Goal: Task Accomplishment & Management: Complete application form

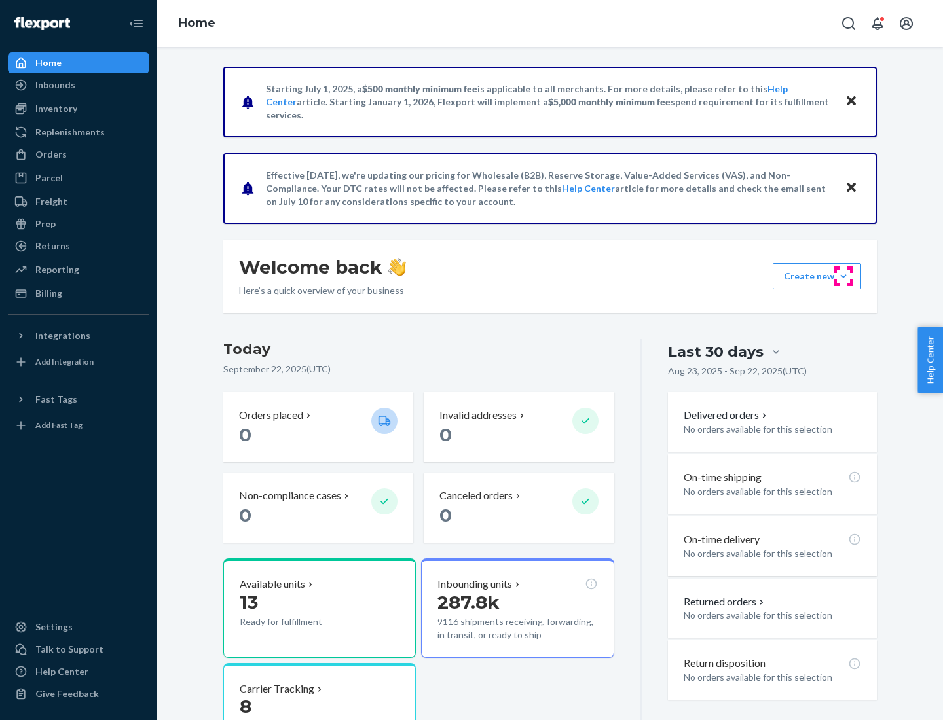
click at [844, 276] on button "Create new Create new inbound Create new order Create new product" at bounding box center [817, 276] width 88 height 26
click at [79, 85] on div "Inbounds" at bounding box center [78, 85] width 139 height 18
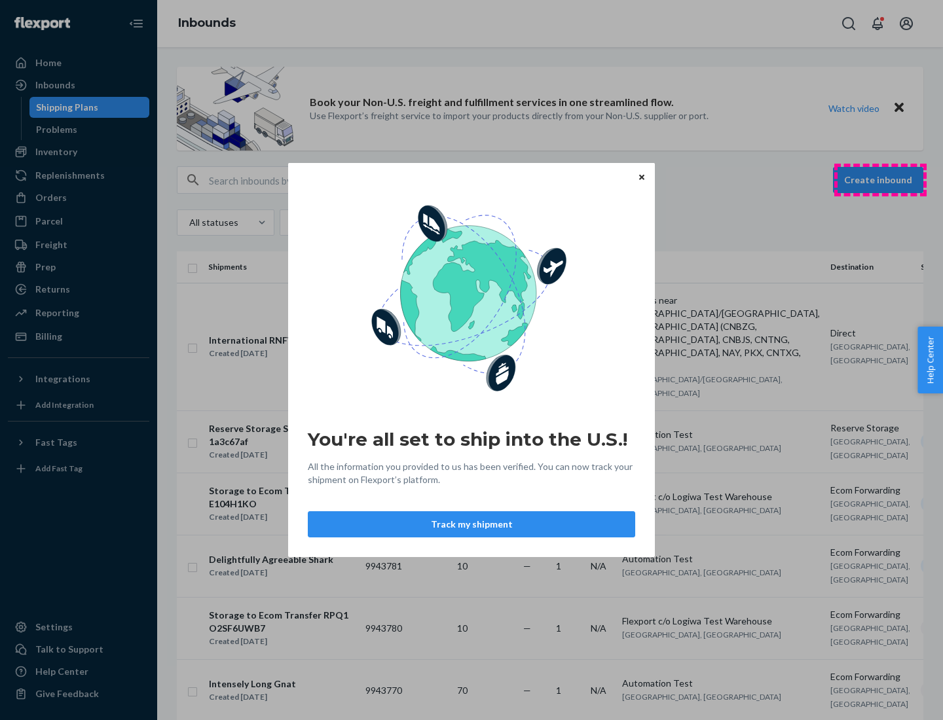
click at [880, 180] on div "You're all set to ship into the U.S.! All the information you provided to us ha…" at bounding box center [471, 360] width 943 height 720
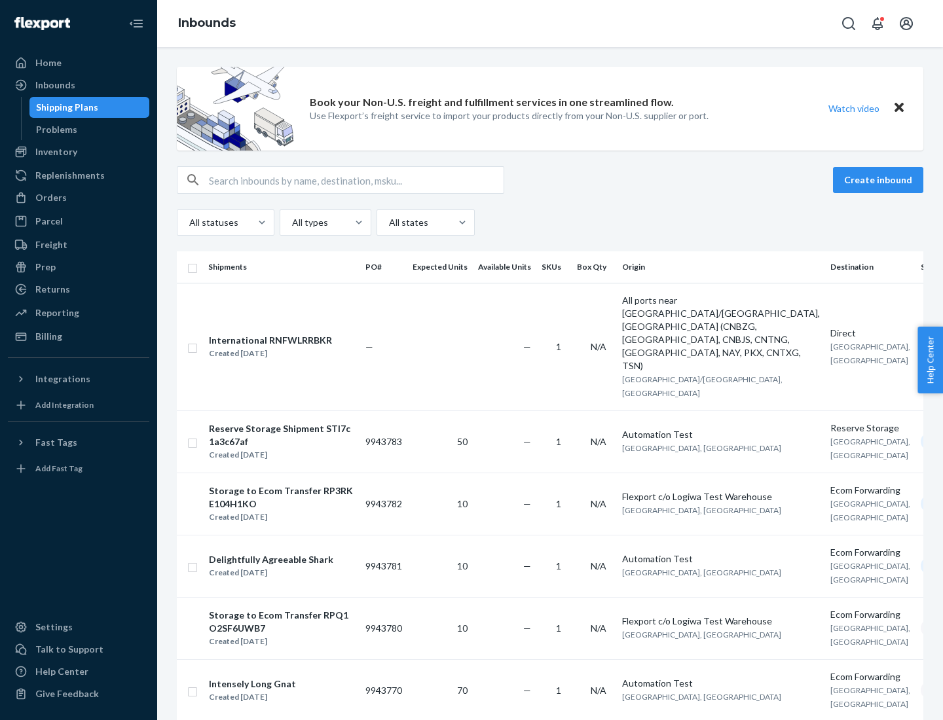
click at [880, 180] on button "Create inbound" at bounding box center [878, 180] width 90 height 26
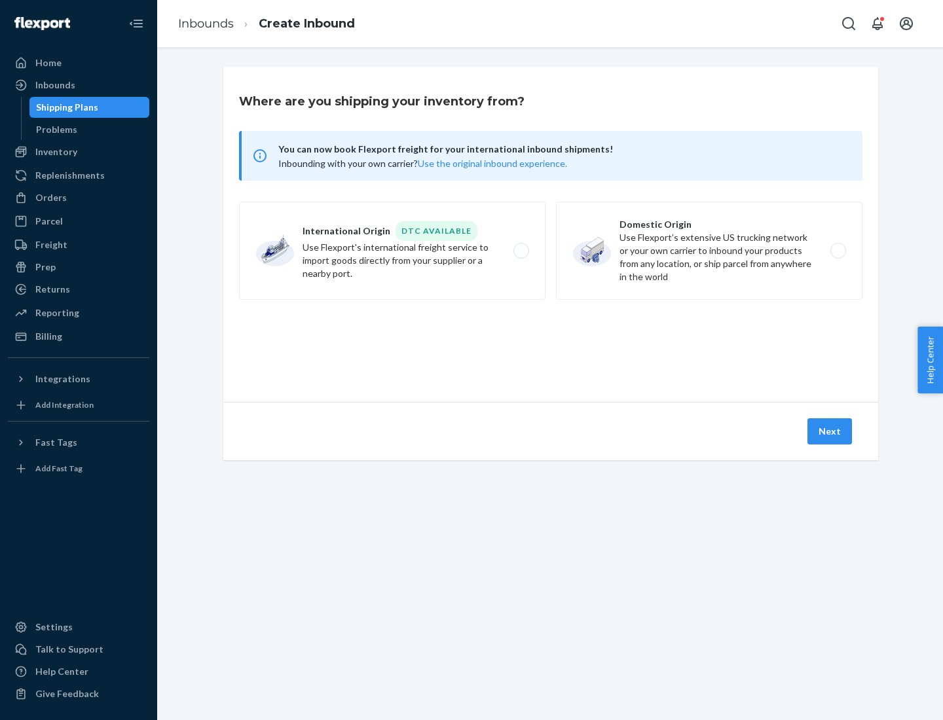
click at [709, 251] on label "Domestic Origin Use Flexport’s extensive US trucking network or your own carrie…" at bounding box center [709, 251] width 307 height 98
click at [838, 251] on input "Domestic Origin Use Flexport’s extensive US trucking network or your own carrie…" at bounding box center [842, 251] width 9 height 9
radio input "true"
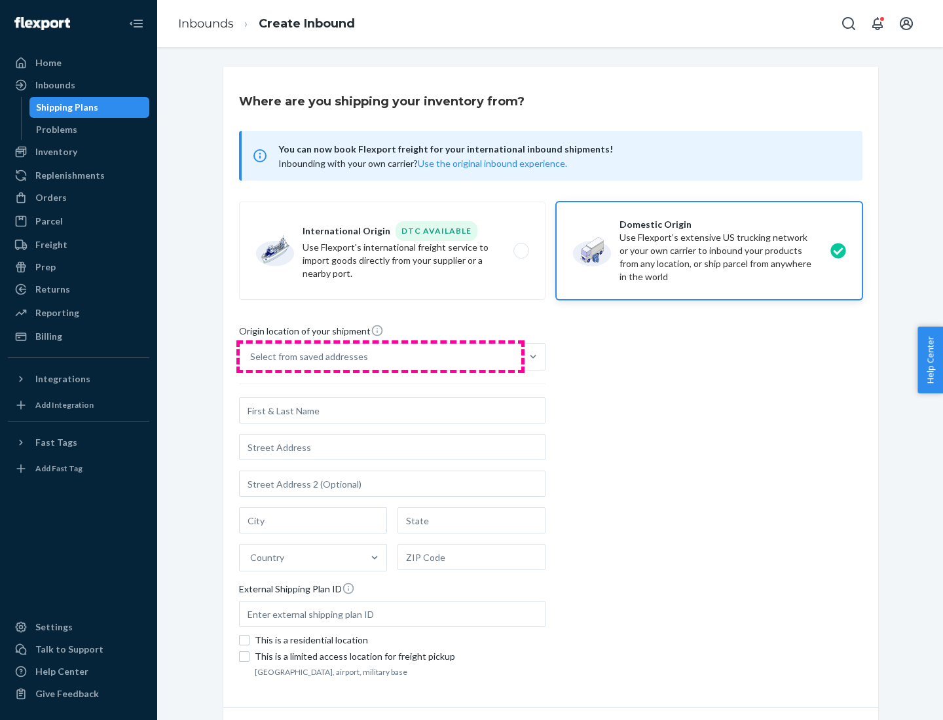
click at [381, 357] on div "Select from saved addresses" at bounding box center [381, 357] width 282 height 26
click at [251, 357] on input "Select from saved addresses" at bounding box center [250, 356] width 1 height 13
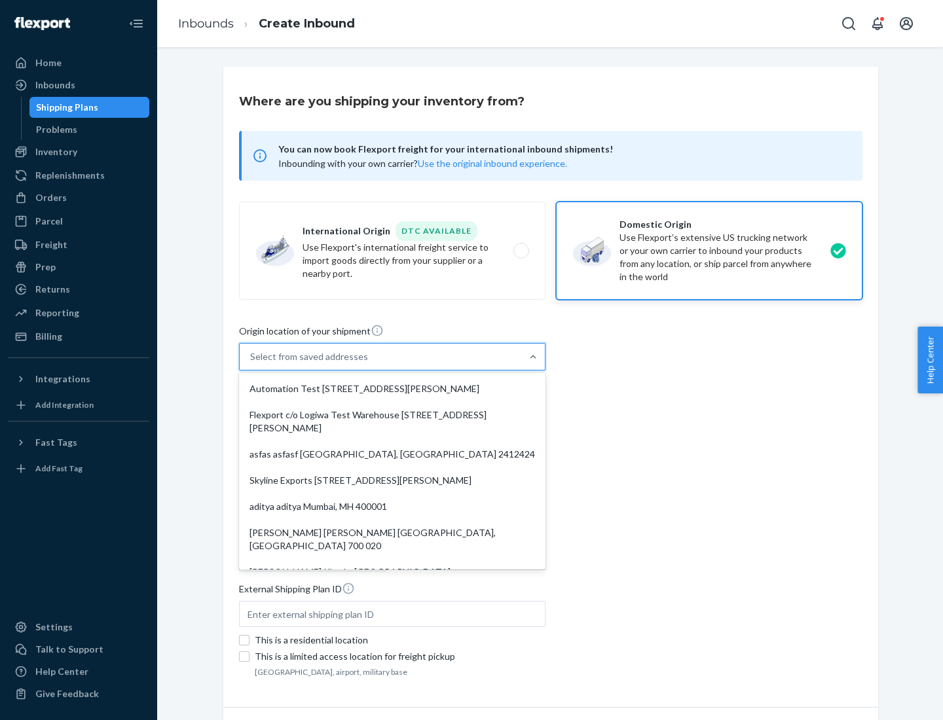
scroll to position [5, 0]
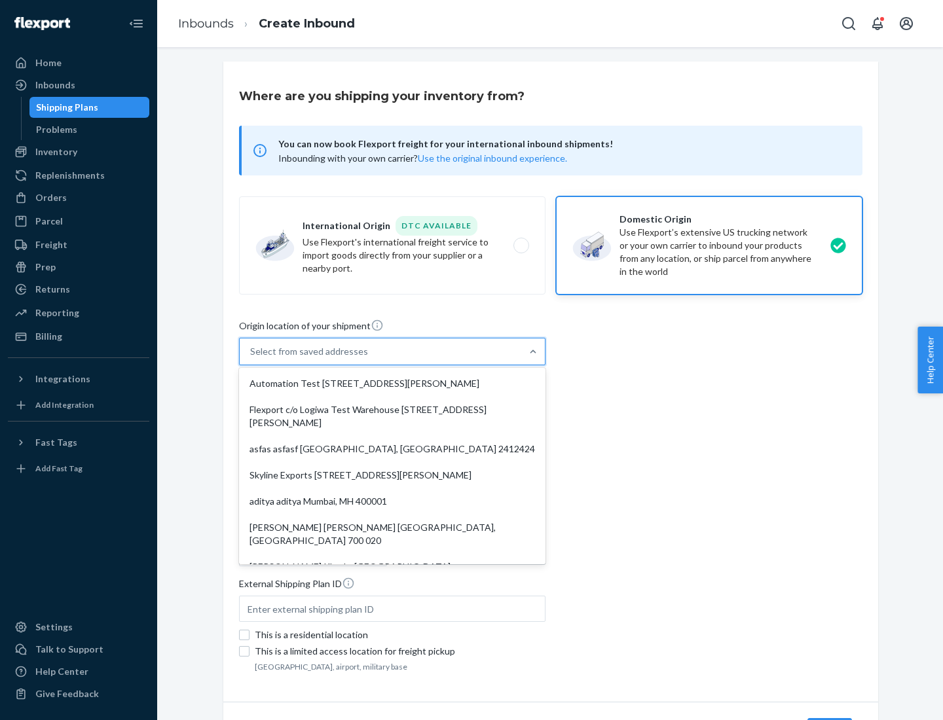
click at [392, 384] on div "Automation Test [STREET_ADDRESS][PERSON_NAME]" at bounding box center [392, 384] width 301 height 26
click at [251, 358] on input "option Automation Test [STREET_ADDRESS][PERSON_NAME]. 9 results available. Use …" at bounding box center [250, 351] width 1 height 13
type input "Automation Test"
type input "9th Floor"
type input "[GEOGRAPHIC_DATA]"
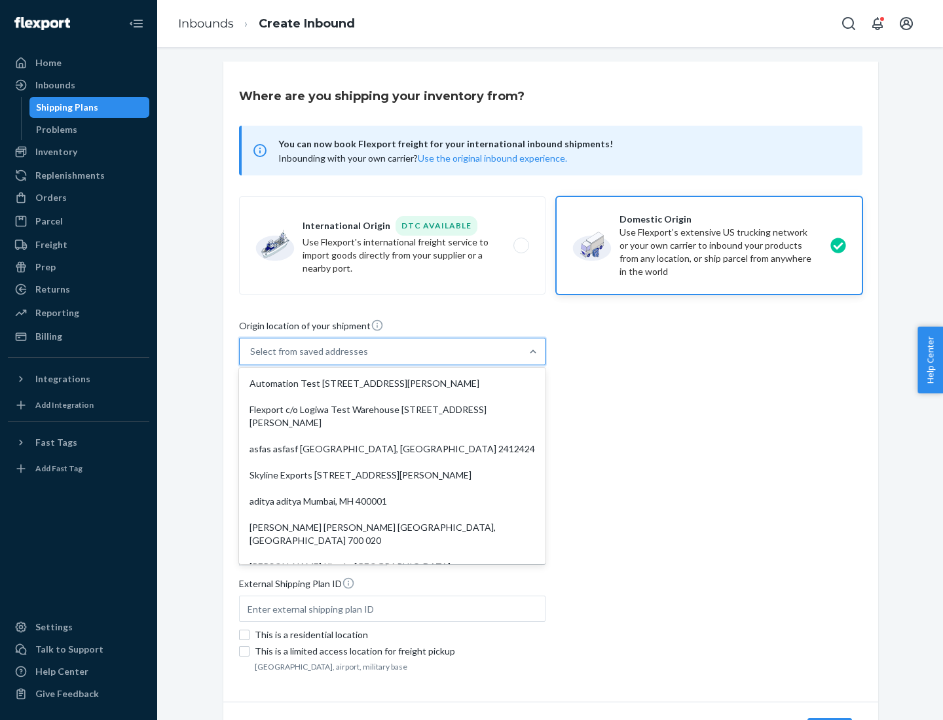
type input "CA"
type input "94104"
type input "[STREET_ADDRESS][PERSON_NAME]"
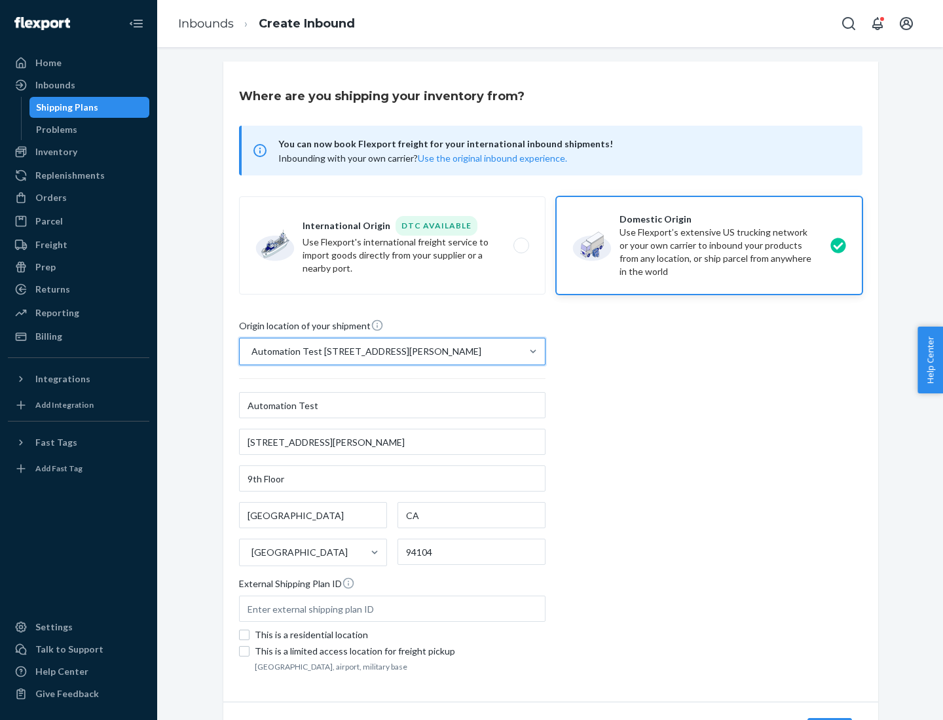
scroll to position [77, 0]
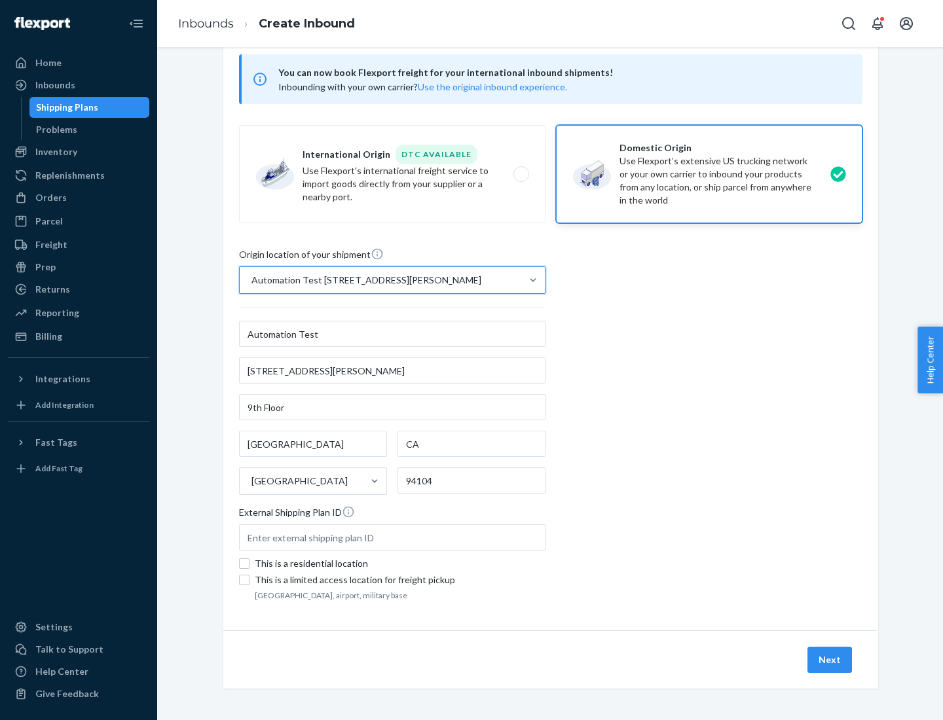
click at [830, 660] on button "Next" at bounding box center [830, 660] width 45 height 26
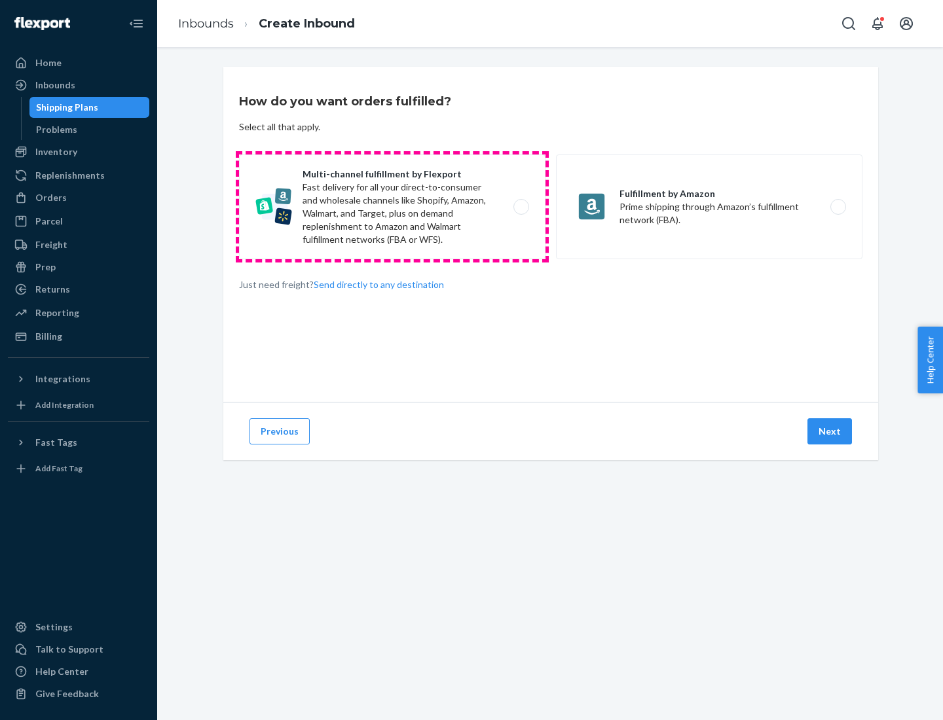
click at [392, 207] on label "Multi-channel fulfillment by Flexport Fast delivery for all your direct-to-cons…" at bounding box center [392, 207] width 307 height 105
click at [521, 207] on input "Multi-channel fulfillment by Flexport Fast delivery for all your direct-to-cons…" at bounding box center [525, 207] width 9 height 9
radio input "true"
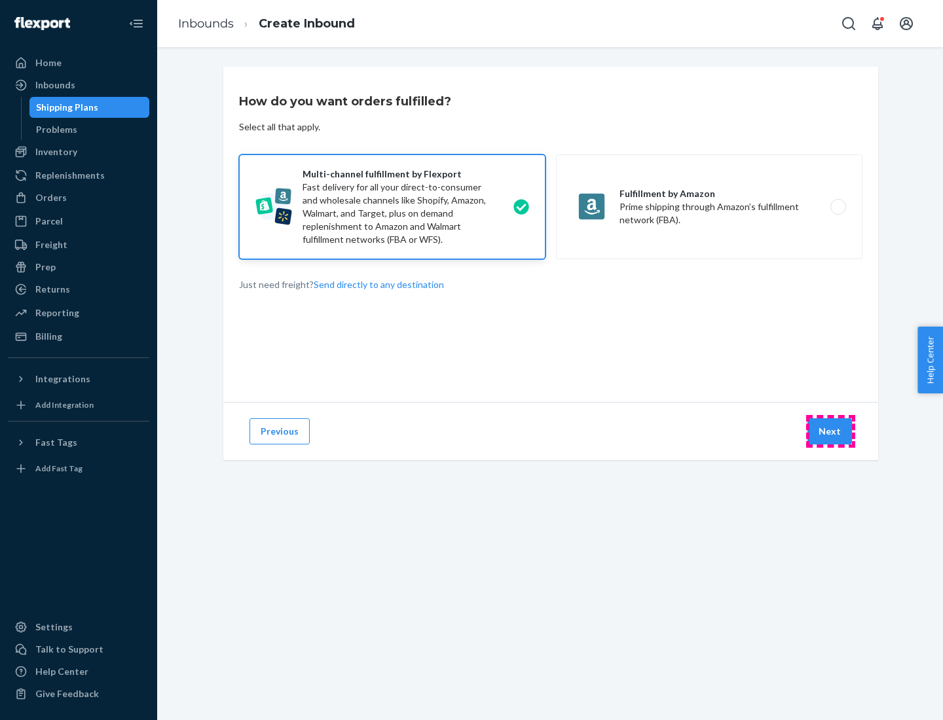
click at [830, 432] on button "Next" at bounding box center [830, 432] width 45 height 26
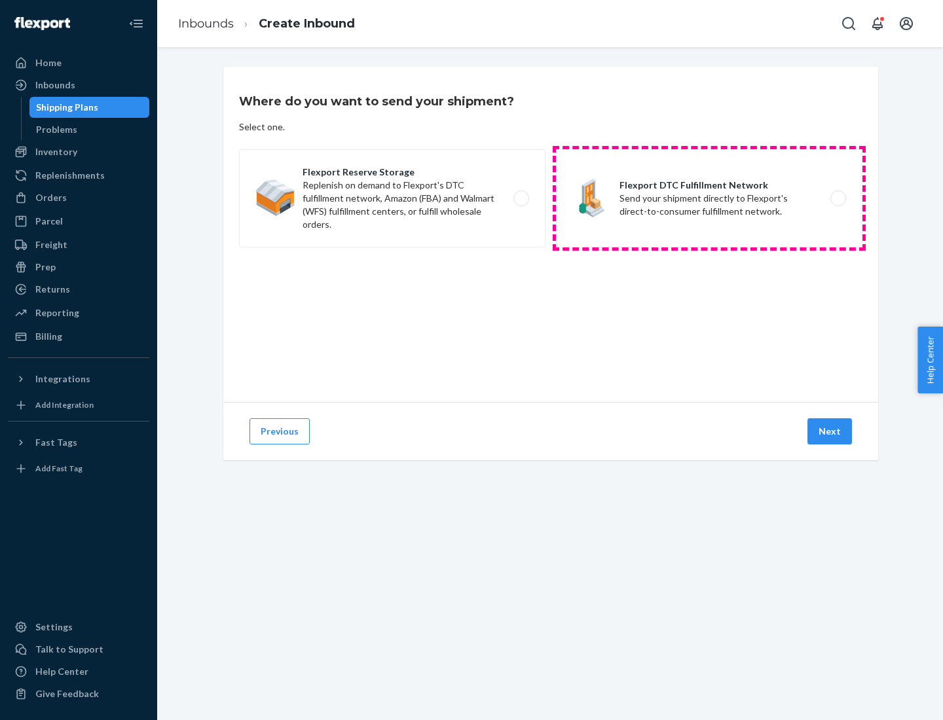
click at [709, 198] on label "Flexport DTC Fulfillment Network Send your shipment directly to Flexport's dire…" at bounding box center [709, 198] width 307 height 98
click at [838, 198] on input "Flexport DTC Fulfillment Network Send your shipment directly to Flexport's dire…" at bounding box center [842, 199] width 9 height 9
radio input "true"
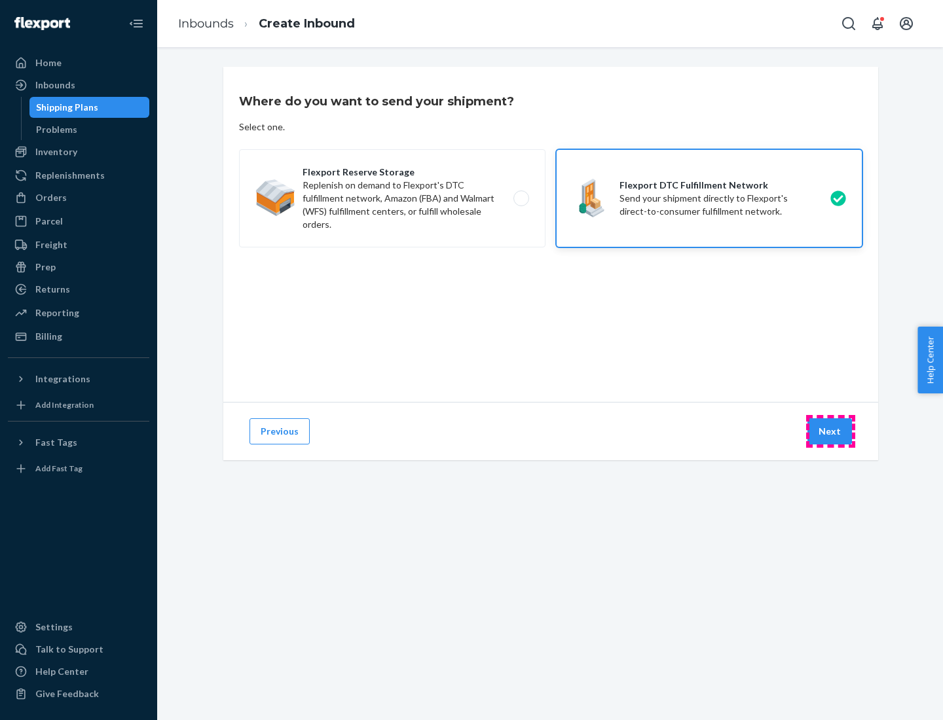
click at [830, 432] on button "Next" at bounding box center [830, 432] width 45 height 26
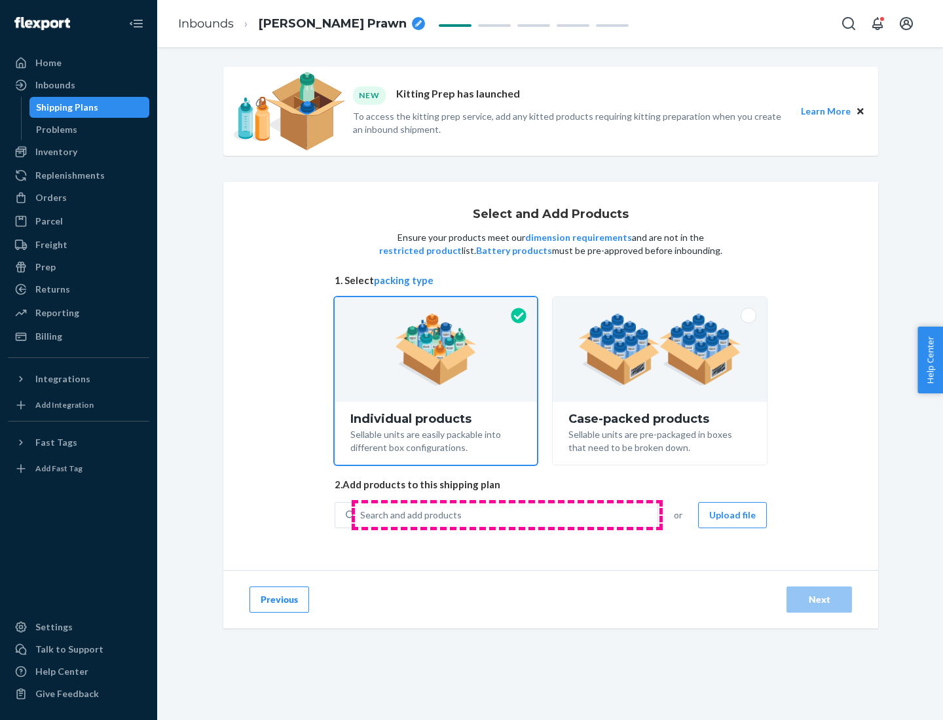
click at [507, 515] on div "Search and add products" at bounding box center [506, 516] width 303 height 24
click at [362, 515] on input "Search and add products" at bounding box center [360, 515] width 1 height 13
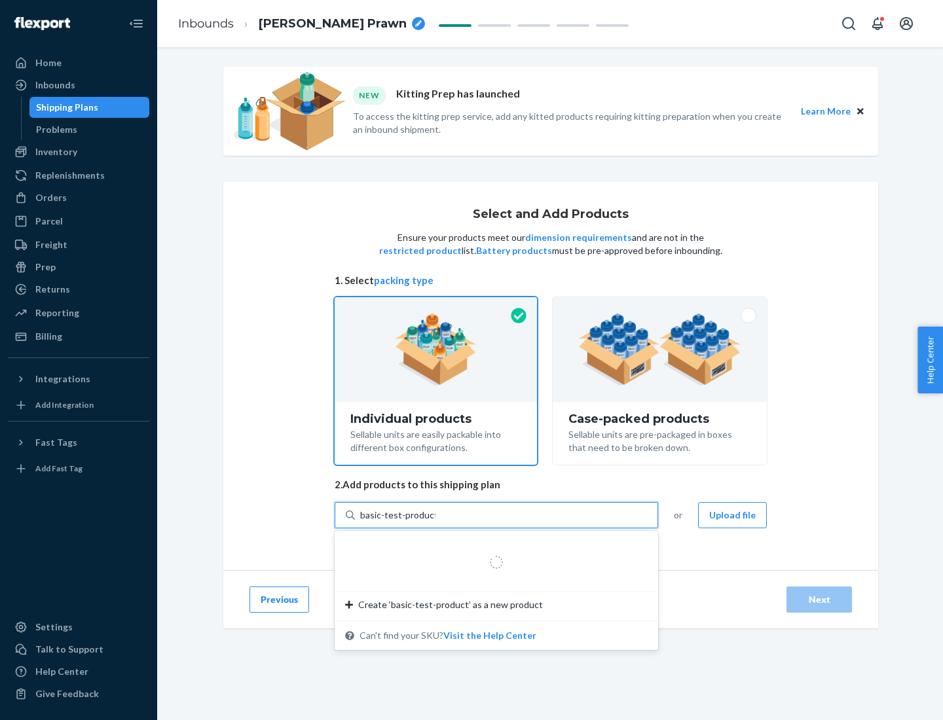
type input "basic-test-product-1"
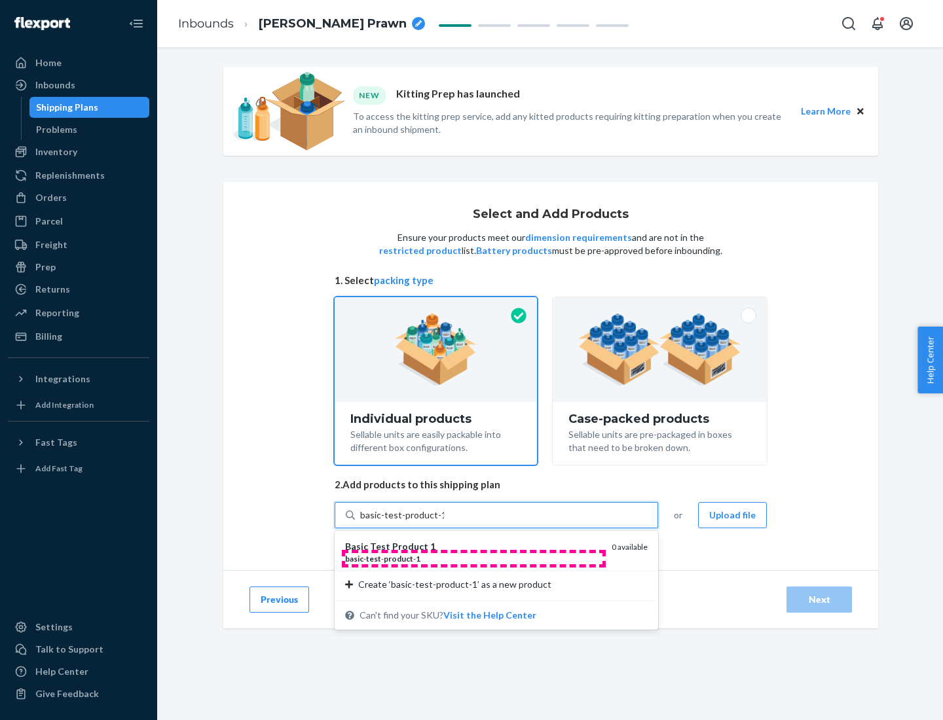
click at [474, 559] on div "basic - test - product - 1" at bounding box center [473, 558] width 256 height 11
click at [444, 522] on input "basic-test-product-1" at bounding box center [402, 515] width 84 height 13
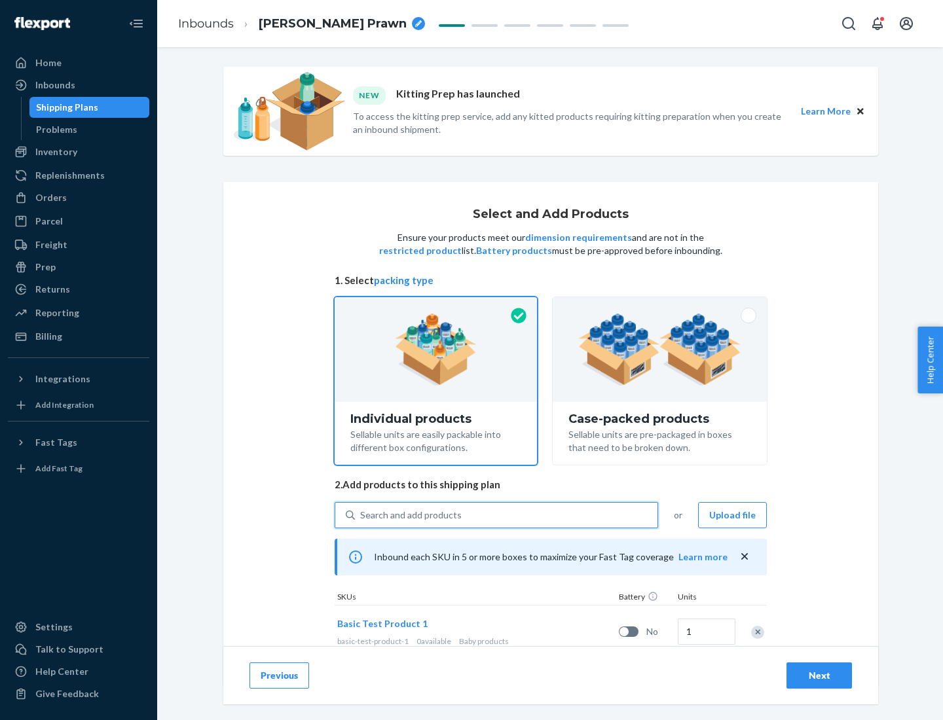
scroll to position [39, 0]
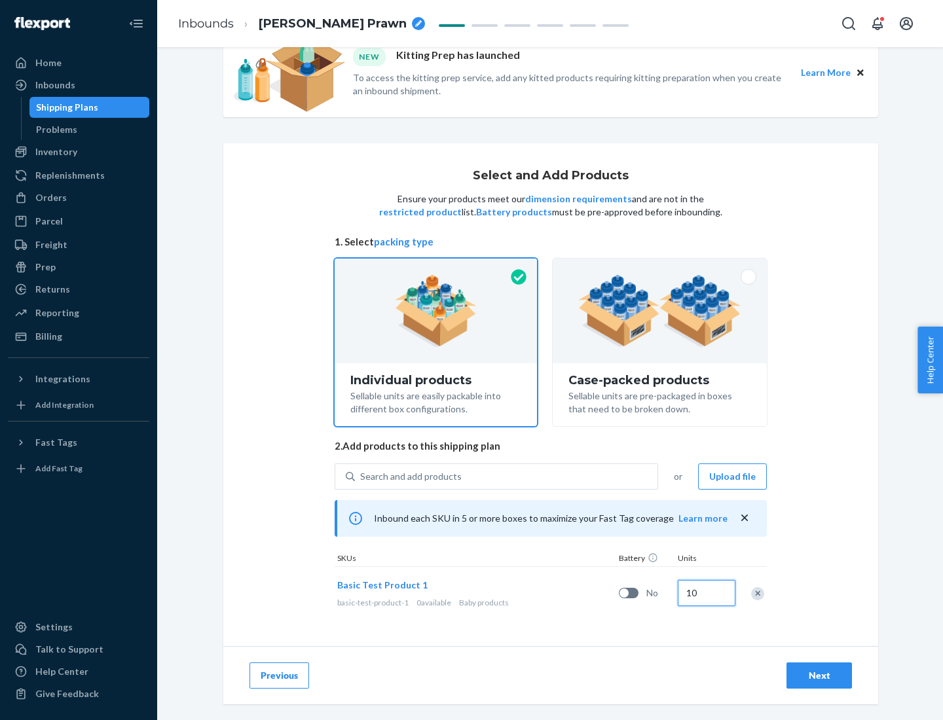
type input "10"
click at [819, 675] on div "Next" at bounding box center [819, 675] width 43 height 13
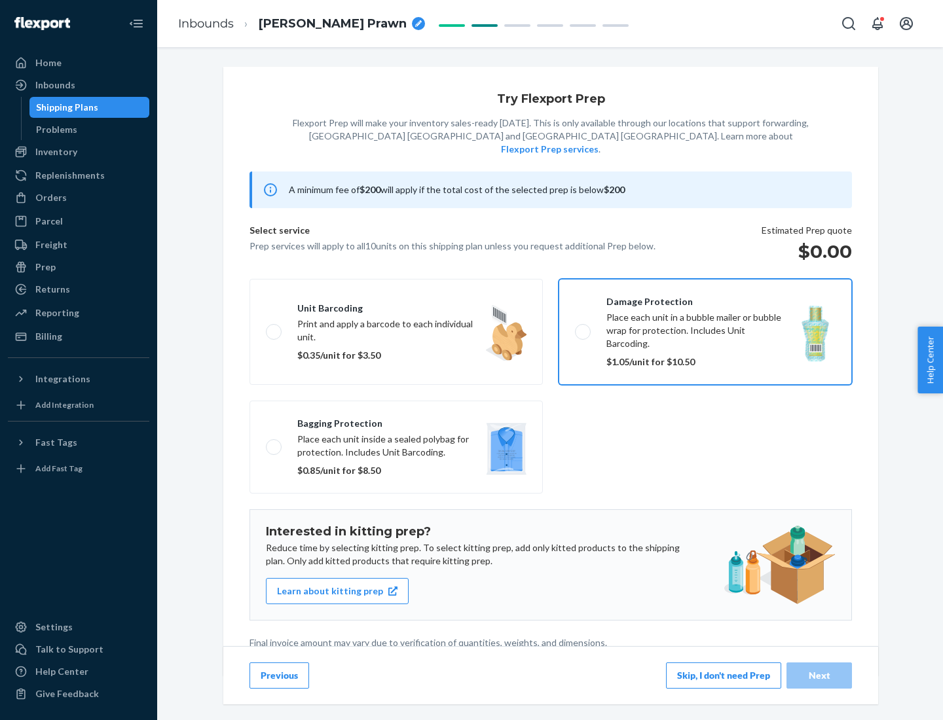
click at [575, 327] on input "Damage protection Place each unit in a bubble mailer or bubble wrap for protect…" at bounding box center [579, 331] width 9 height 9
checkbox input "true"
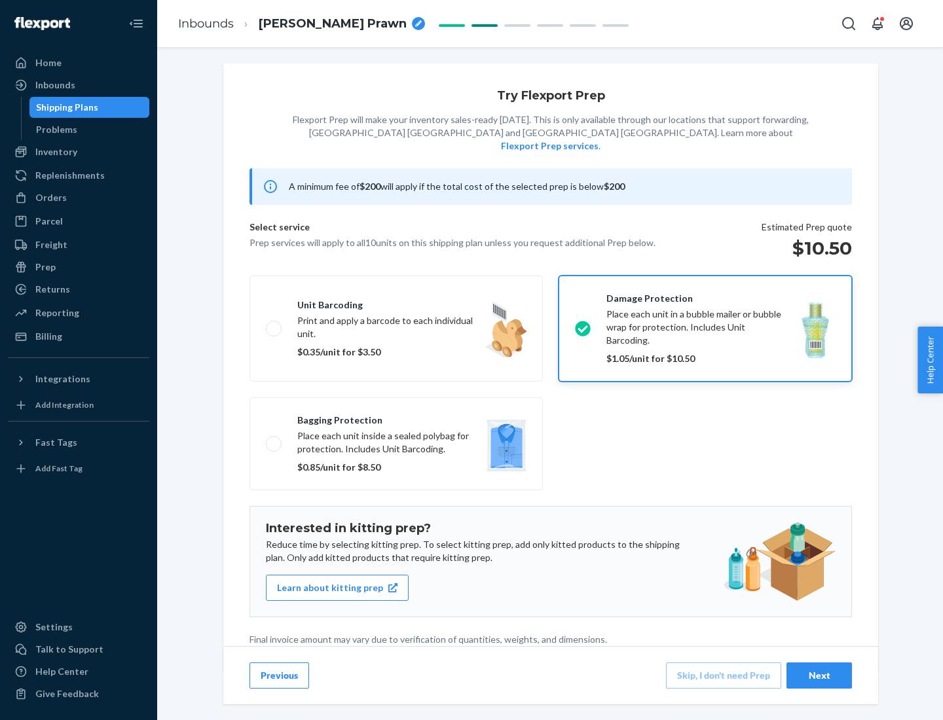
click at [819, 675] on div "Next" at bounding box center [819, 675] width 43 height 13
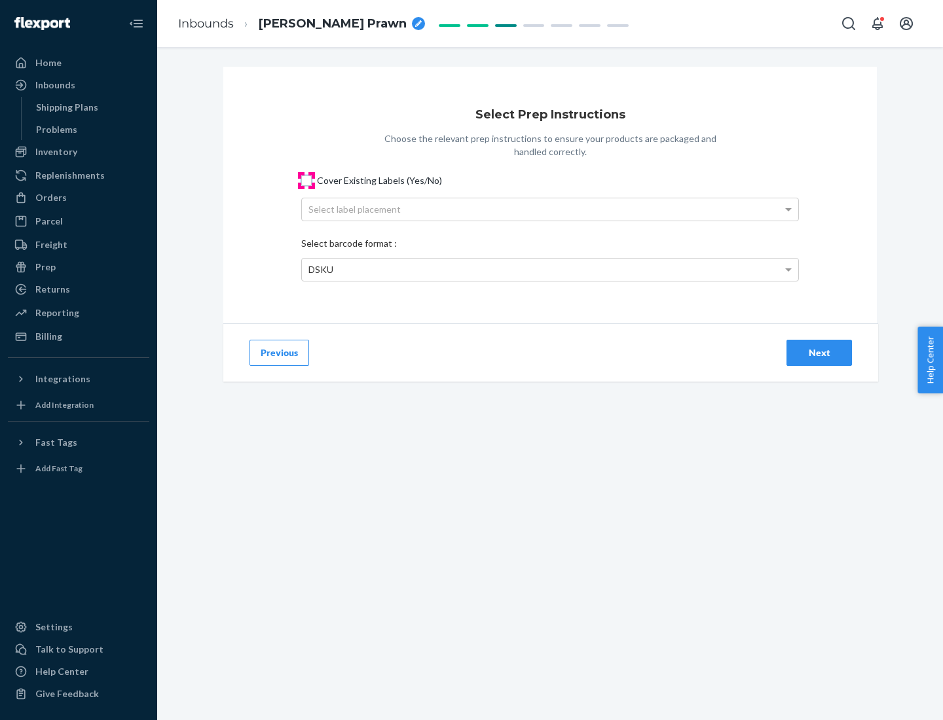
click at [307, 180] on input "Cover Existing Labels (Yes/No)" at bounding box center [306, 181] width 10 height 10
checkbox input "true"
click at [819, 352] on div "Next" at bounding box center [819, 352] width 43 height 13
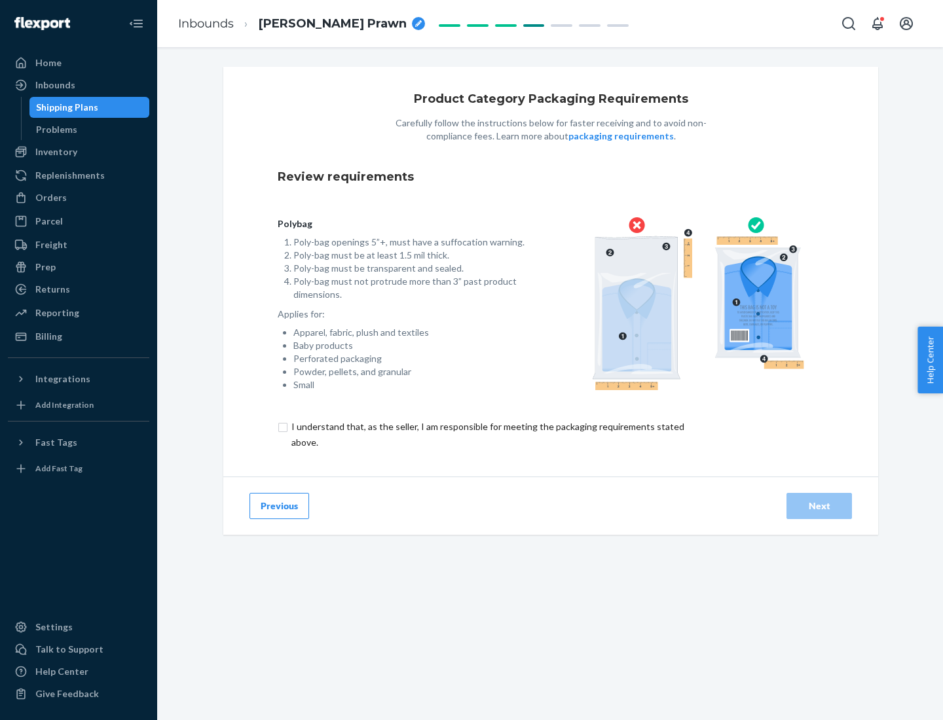
click at [487, 434] on input "checkbox" at bounding box center [496, 434] width 436 height 31
checkbox input "true"
click at [819, 506] on div "Next" at bounding box center [819, 506] width 43 height 13
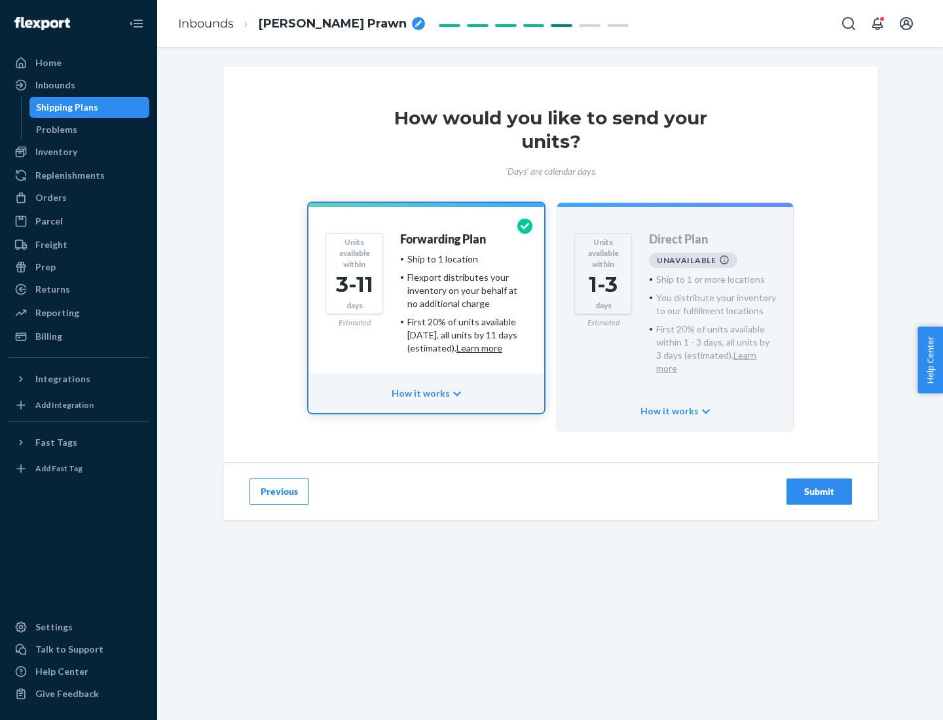
click at [444, 239] on h4 "Forwarding Plan" at bounding box center [443, 239] width 86 height 13
click at [819, 485] on div "Submit" at bounding box center [819, 491] width 43 height 13
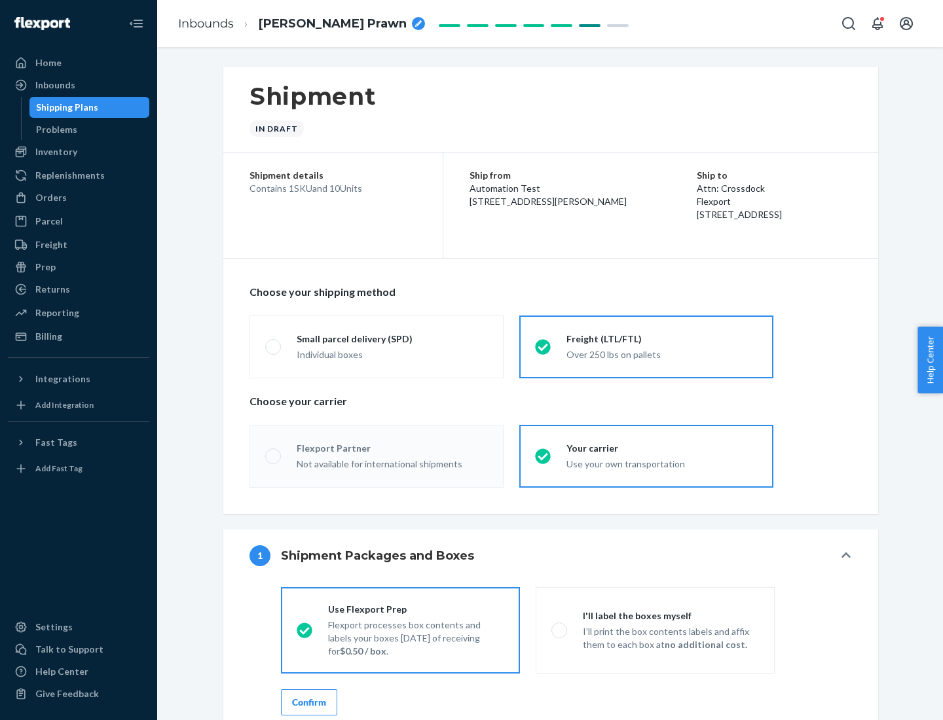
radio input "true"
radio input "false"
radio input "true"
radio input "false"
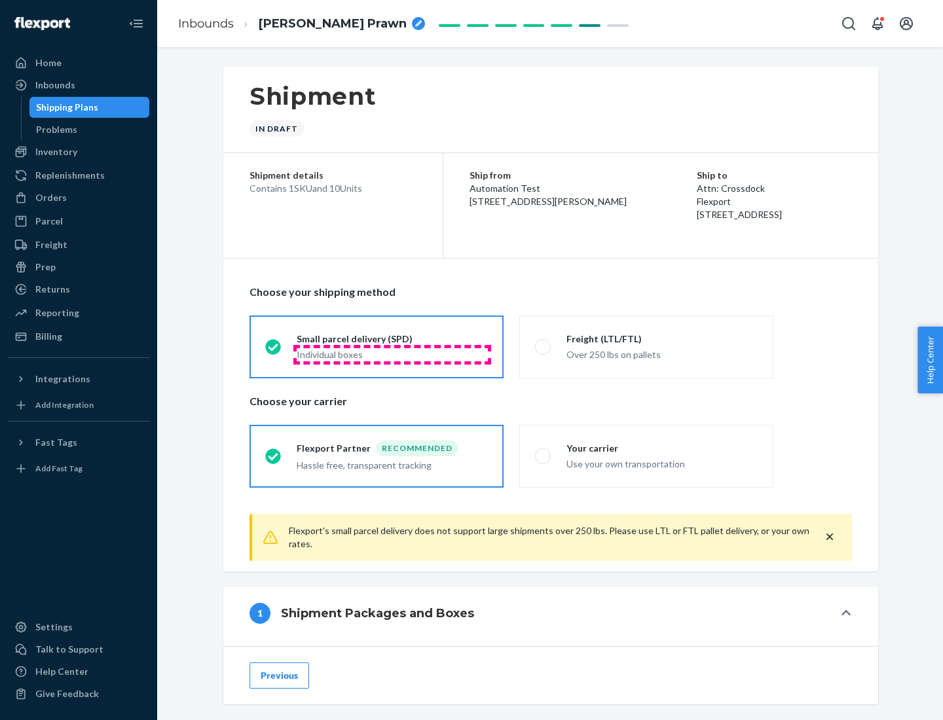
click at [392, 354] on div "Individual boxes" at bounding box center [392, 354] width 191 height 13
click at [274, 351] on input "Small parcel delivery (SPD) Individual boxes" at bounding box center [269, 347] width 9 height 9
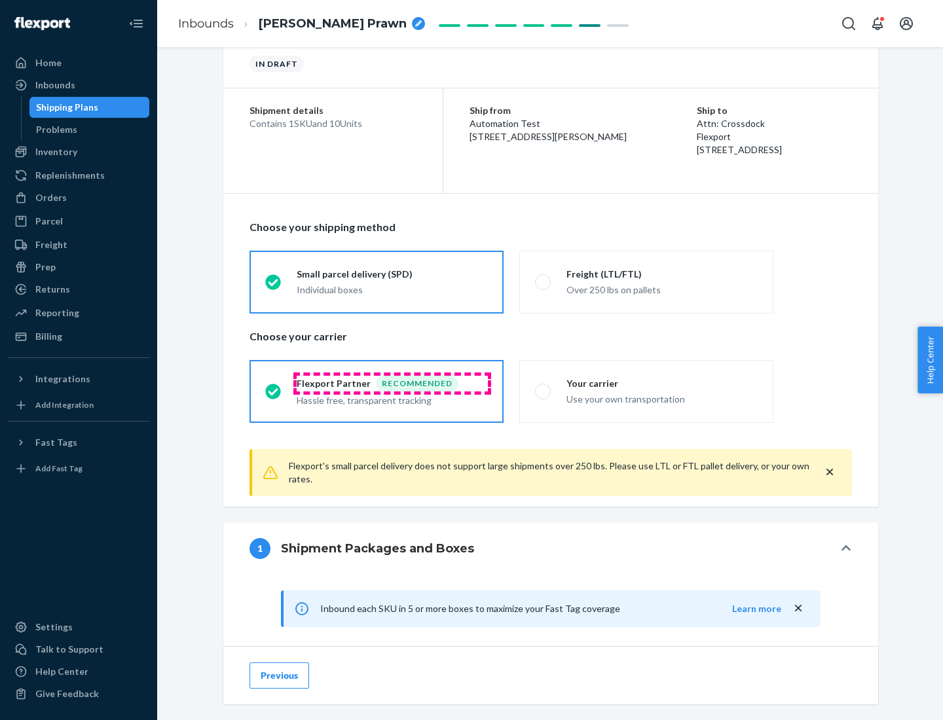
click at [392, 383] on div "Recommended" at bounding box center [417, 384] width 83 height 16
click at [274, 387] on input "Flexport Partner Recommended Hassle free, transparent tracking" at bounding box center [269, 391] width 9 height 9
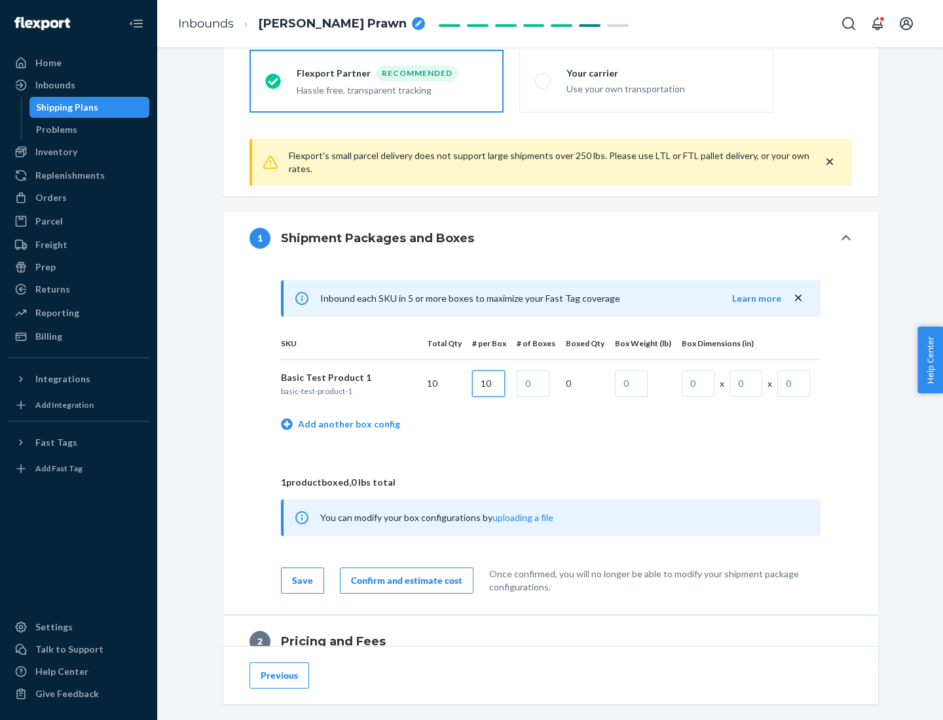
type input "10"
type input "1"
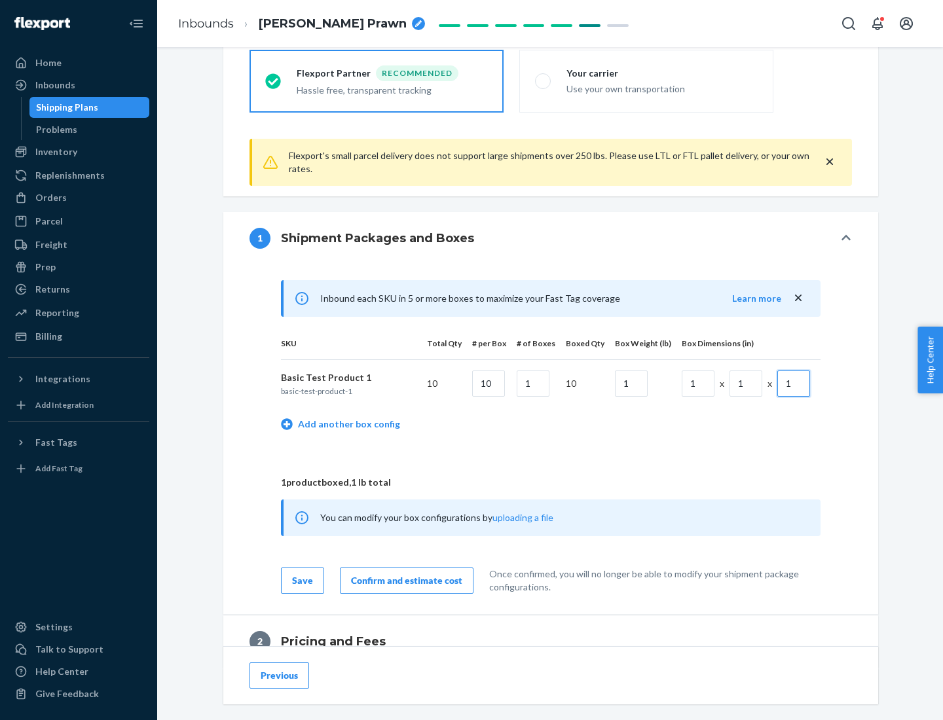
scroll to position [572, 0]
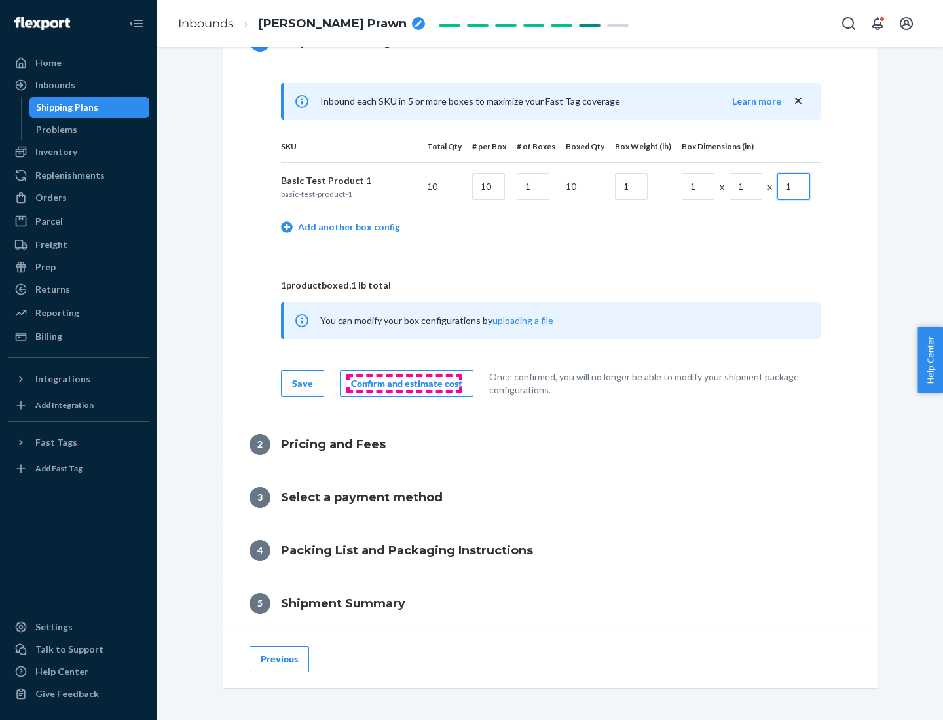
type input "1"
click at [404, 383] on div "Confirm and estimate cost" at bounding box center [406, 383] width 111 height 13
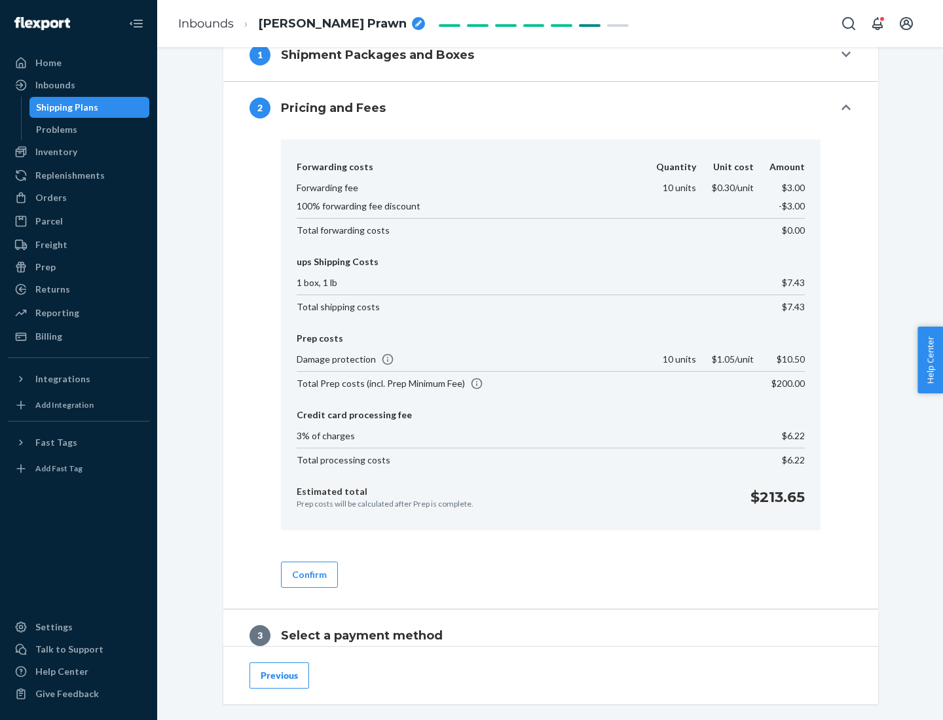
scroll to position [750, 0]
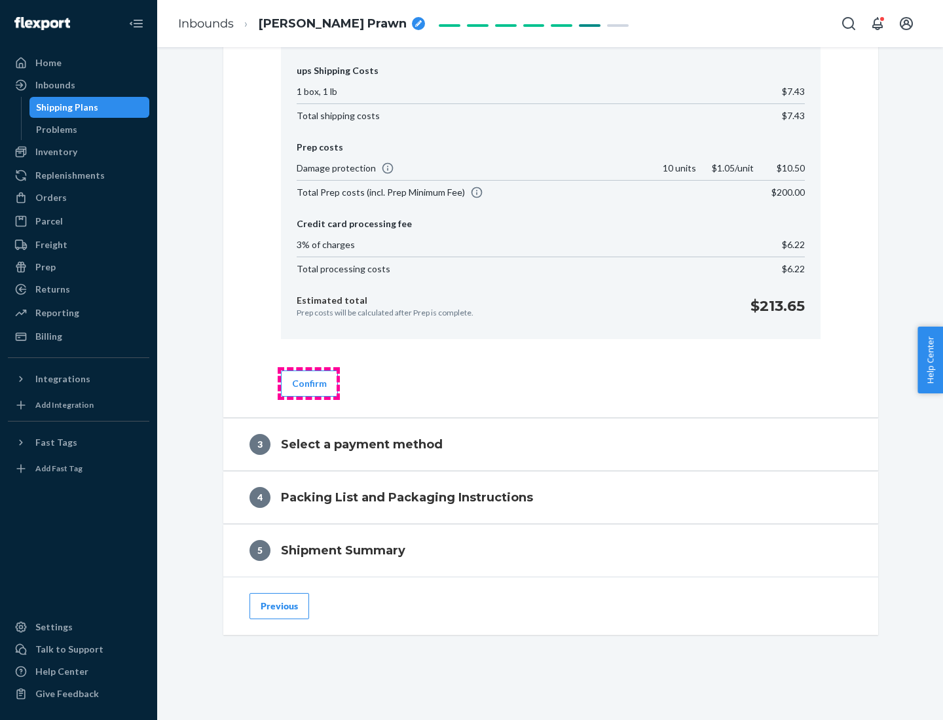
click at [308, 383] on button "Confirm" at bounding box center [309, 384] width 57 height 26
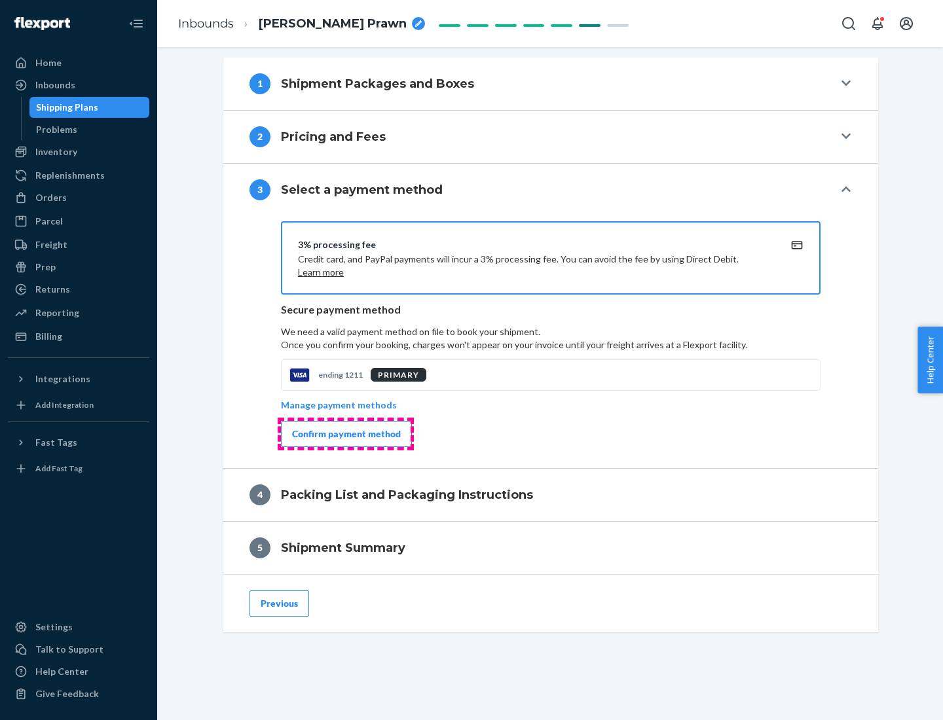
click at [345, 434] on div "Confirm payment method" at bounding box center [346, 434] width 109 height 13
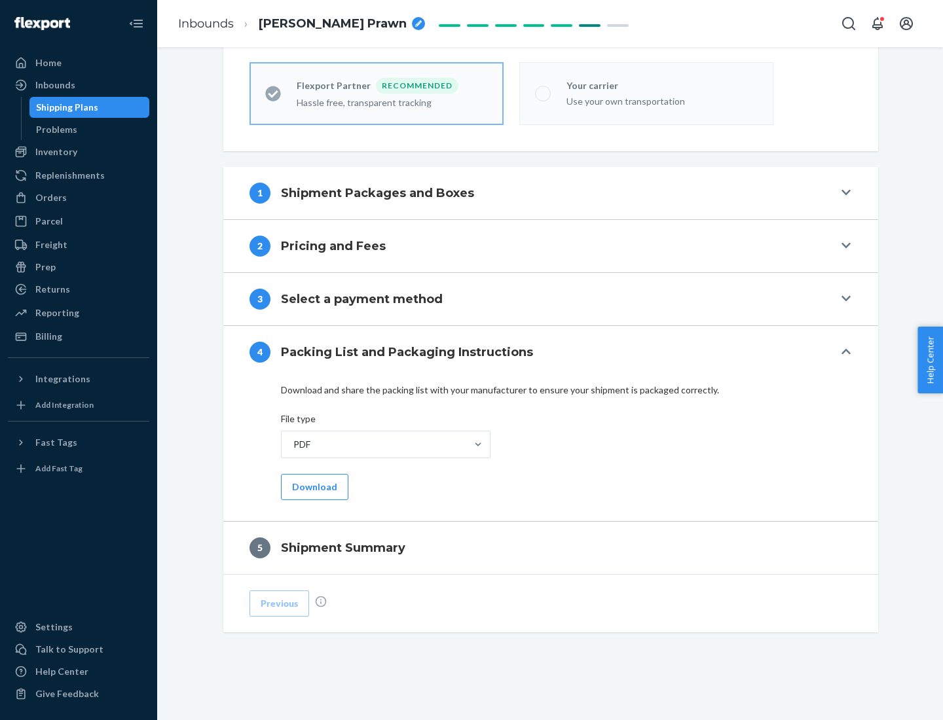
scroll to position [363, 0]
click at [313, 487] on button "Download" at bounding box center [314, 487] width 67 height 26
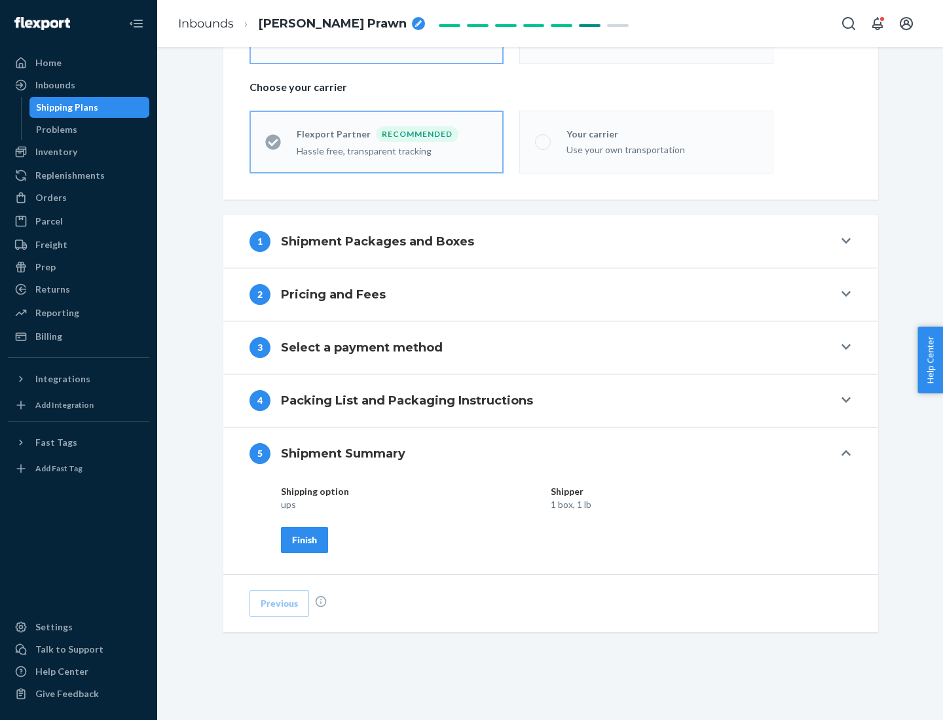
scroll to position [314, 0]
click at [305, 540] on div "Finish" at bounding box center [304, 540] width 25 height 13
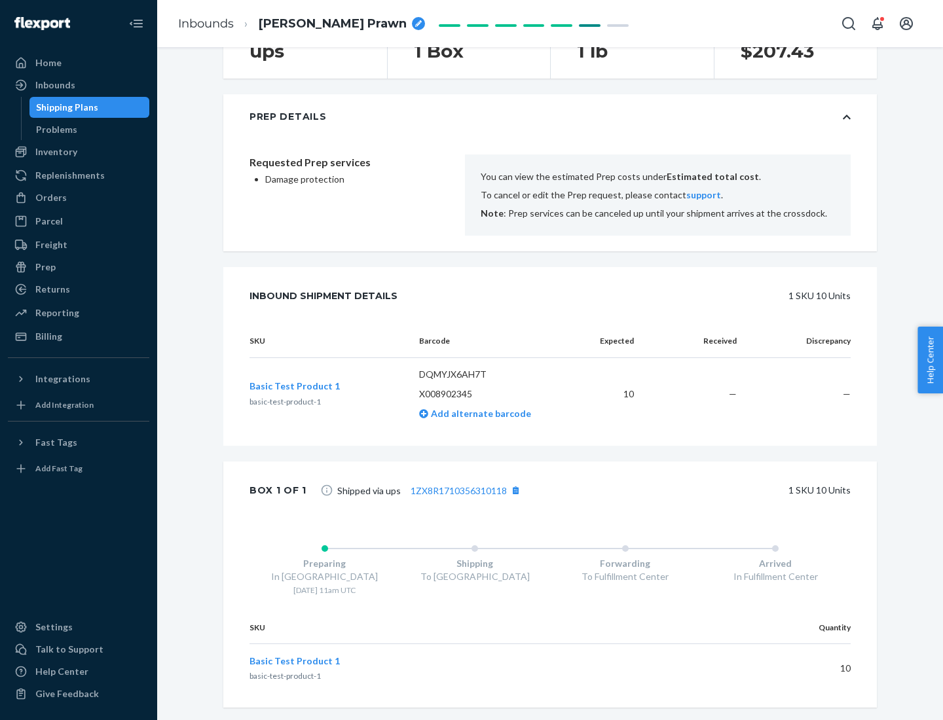
click at [45, 267] on div "Prep" at bounding box center [45, 267] width 20 height 13
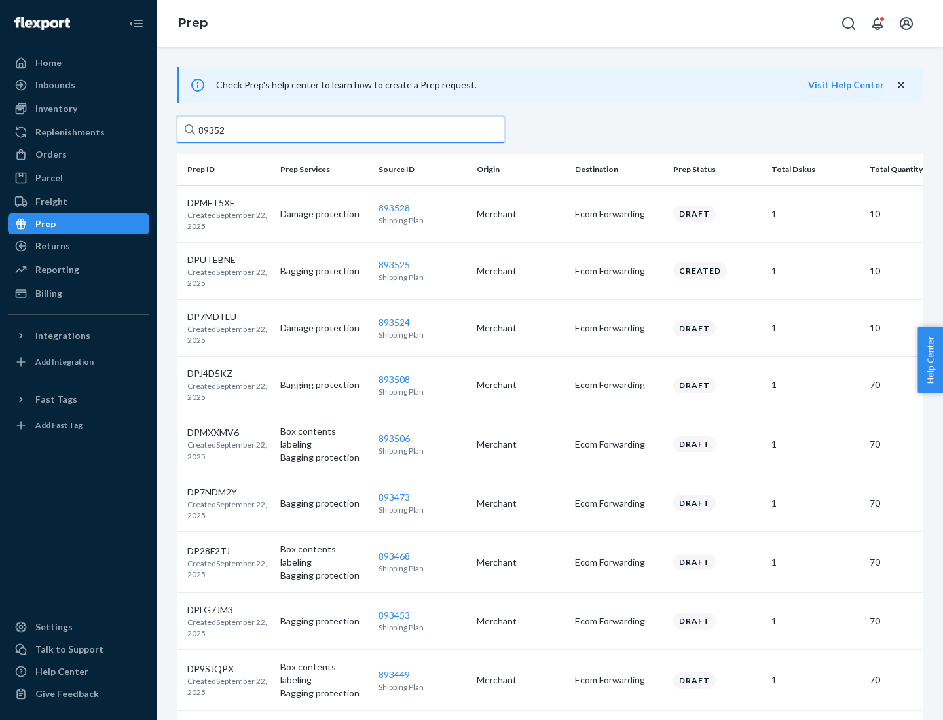
type input "893528"
